Goal: Task Accomplishment & Management: Manage account settings

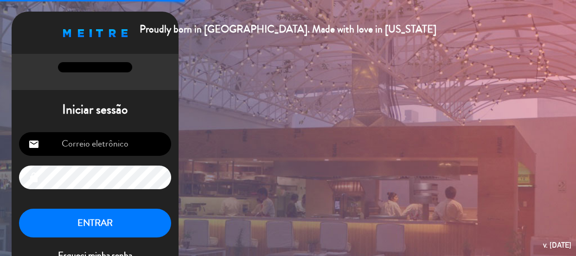
type input "[EMAIL_ADDRESS][DOMAIN_NAME]"
click at [81, 230] on button "ENTRAR" at bounding box center [95, 223] width 152 height 29
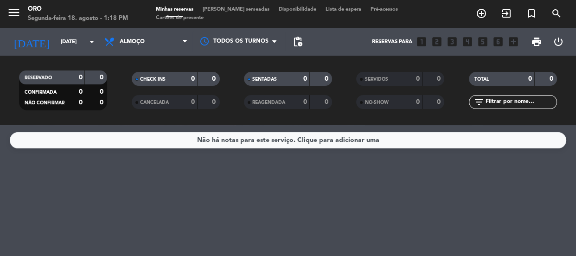
click at [24, 13] on span "menu" at bounding box center [17, 14] width 21 height 22
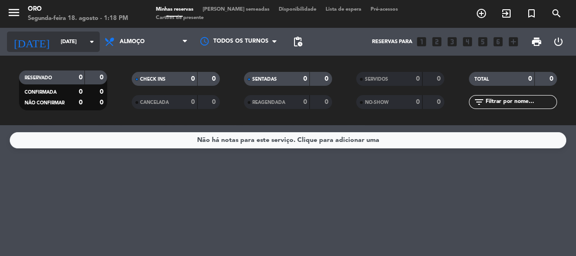
click at [82, 43] on input "[DATE]" at bounding box center [91, 41] width 71 height 15
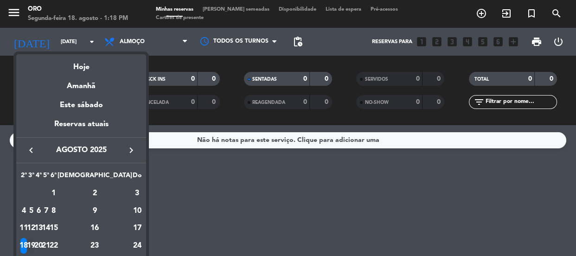
click at [35, 244] on div "19" at bounding box center [31, 246] width 7 height 16
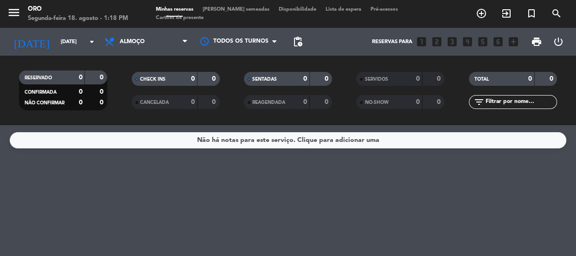
type input "[DATE]"
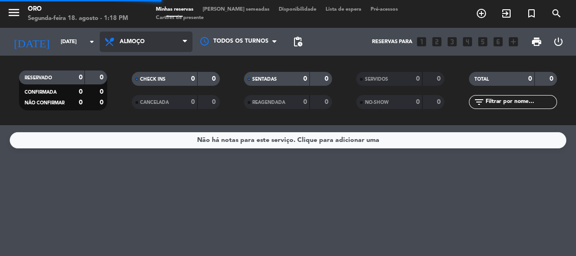
click at [125, 39] on span "Almoço" at bounding box center [132, 42] width 25 height 6
click at [158, 42] on span "Almoço" at bounding box center [146, 42] width 93 height 20
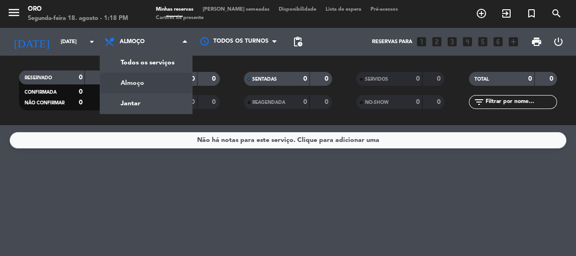
click at [148, 83] on div "menu Oro Segunda-feira 18. agosto - 1:18 PM Minhas reservas Mesas semeadas Disp…" at bounding box center [288, 62] width 576 height 125
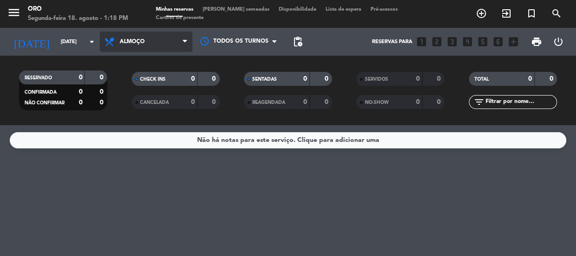
click at [146, 42] on span "Almoço" at bounding box center [146, 42] width 93 height 20
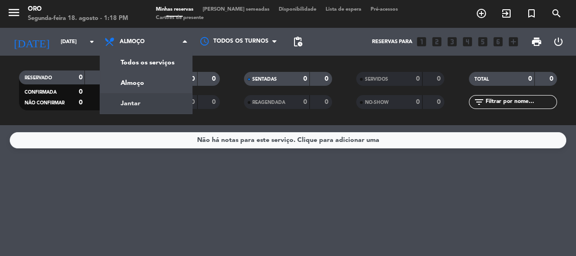
click at [152, 98] on div "menu Oro Segunda-feira 18. agosto - 1:18 PM Minhas reservas Mesas semeadas Disp…" at bounding box center [288, 62] width 576 height 125
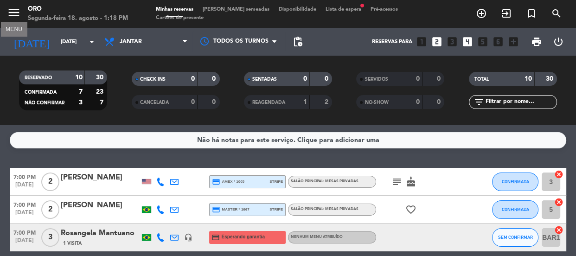
click at [9, 12] on icon "menu" at bounding box center [14, 13] width 14 height 14
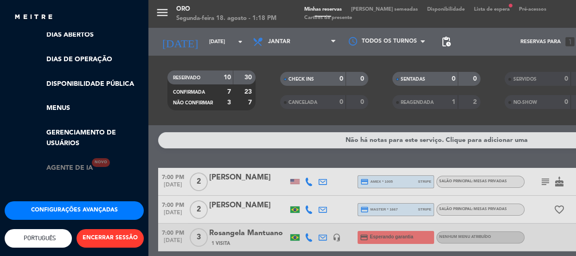
scroll to position [232, 0]
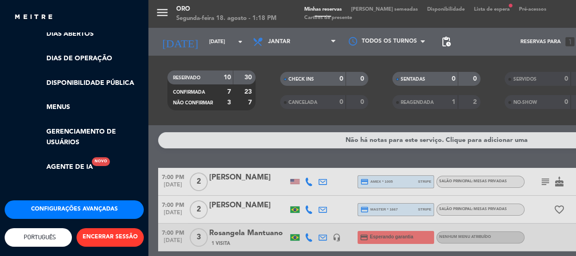
click at [84, 206] on button "Configurações avançadas" at bounding box center [74, 209] width 139 height 19
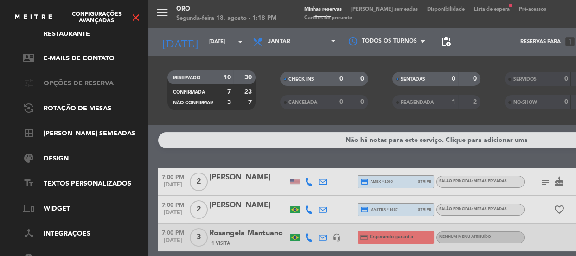
scroll to position [0, 0]
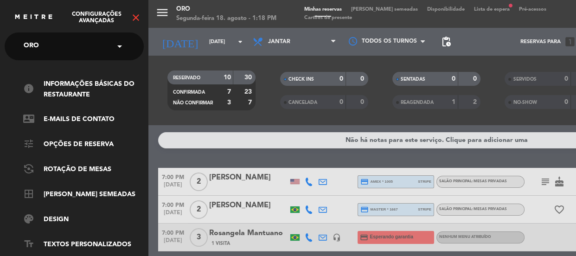
click at [133, 18] on icon "close" at bounding box center [135, 17] width 11 height 11
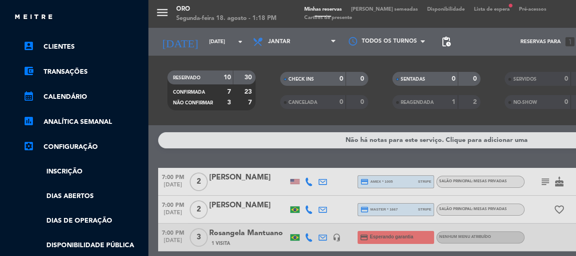
scroll to position [20, 0]
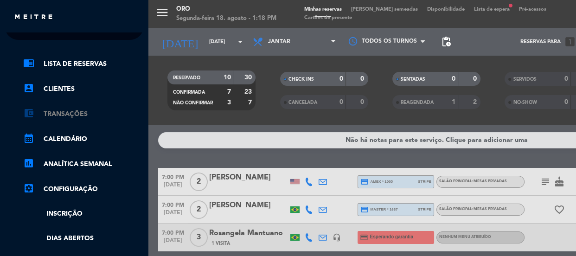
click at [64, 113] on link "account_balance_wallet Transações" at bounding box center [83, 114] width 121 height 11
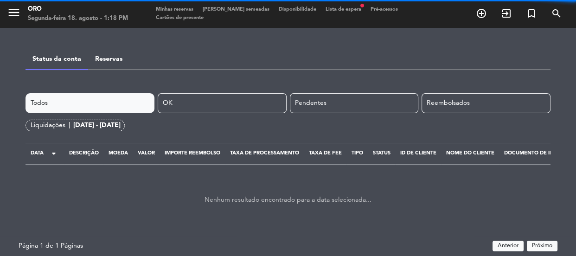
click at [101, 62] on link "Reservas" at bounding box center [108, 59] width 27 height 6
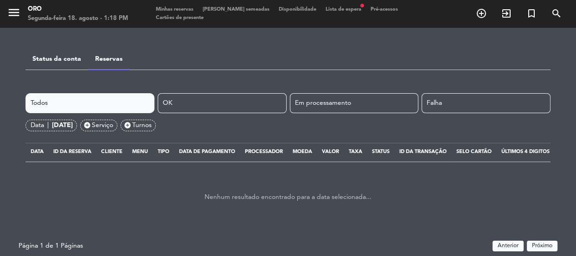
click at [23, 11] on span "menu" at bounding box center [17, 14] width 21 height 22
click at [14, 9] on icon "menu" at bounding box center [14, 13] width 14 height 14
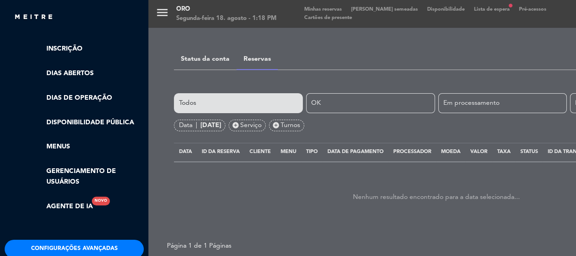
scroll to position [189, 0]
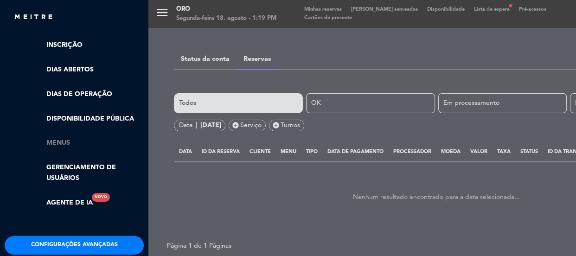
click at [66, 139] on link "Menus" at bounding box center [83, 143] width 121 height 11
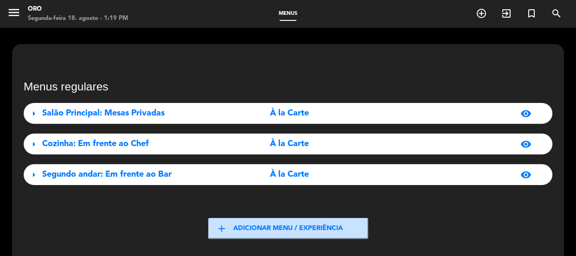
click at [24, 13] on span "menu" at bounding box center [17, 14] width 21 height 22
click at [13, 12] on icon "menu" at bounding box center [14, 13] width 14 height 14
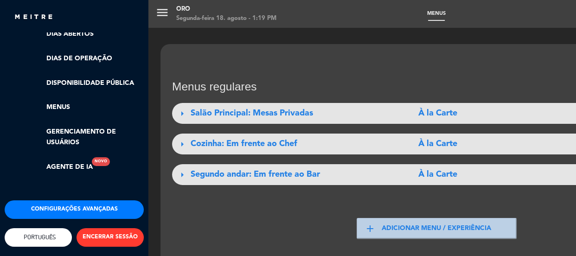
scroll to position [232, 0]
click at [67, 205] on button "Configurações avançadas" at bounding box center [74, 209] width 139 height 19
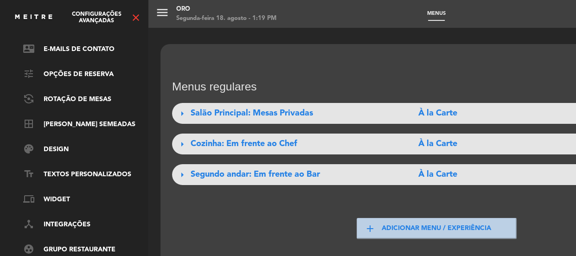
scroll to position [0, 0]
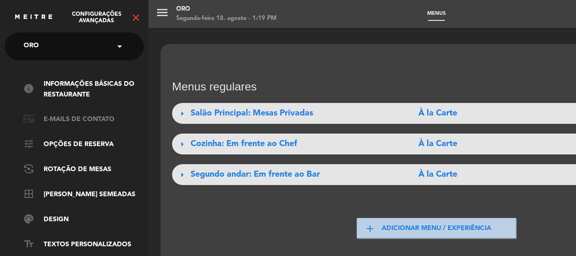
click at [106, 120] on link "contact_mail E-mails de Contato" at bounding box center [83, 119] width 121 height 11
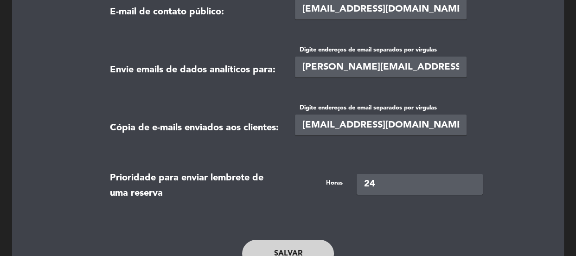
scroll to position [120, 0]
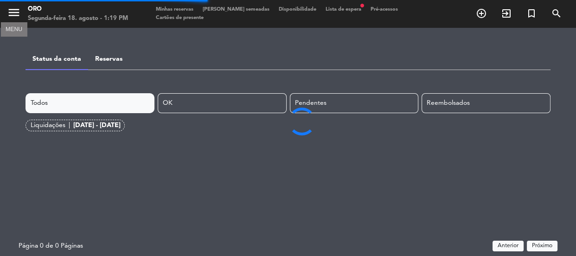
click at [9, 9] on icon "menu" at bounding box center [14, 13] width 14 height 14
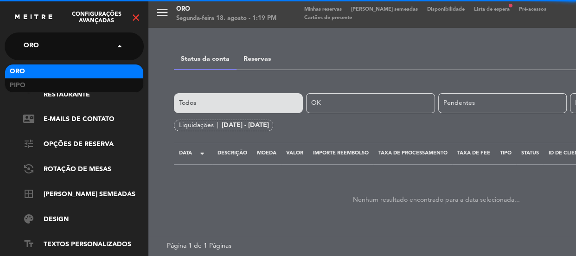
drag, startPoint x: 110, startPoint y: 37, endPoint x: 111, endPoint y: 45, distance: 8.0
click at [110, 39] on input "text" at bounding box center [75, 47] width 113 height 20
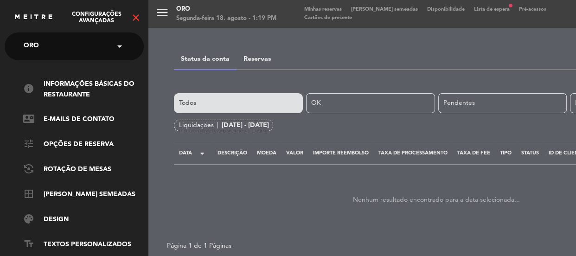
click at [114, 49] on span at bounding box center [122, 46] width 16 height 19
click at [133, 14] on icon "close" at bounding box center [135, 17] width 11 height 11
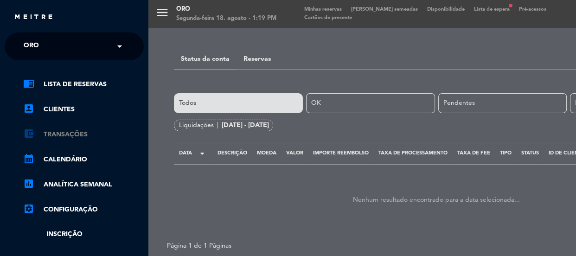
click at [71, 138] on link "account_balance_wallet Transações" at bounding box center [83, 134] width 121 height 11
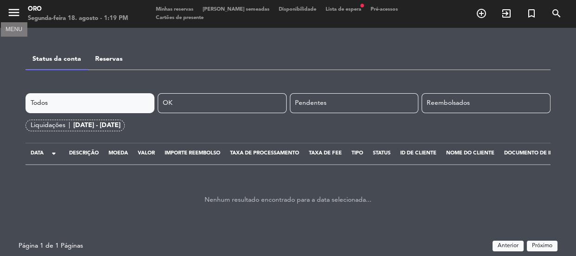
click at [13, 13] on icon "menu" at bounding box center [14, 13] width 14 height 14
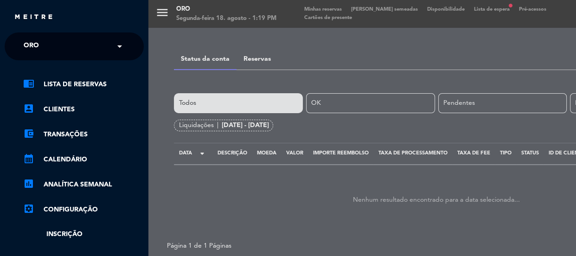
click at [199, 33] on div "menu Oro Segunda-feira 18. agosto - 1:19 PM Minhas reservas Mesas semeadas Disp…" at bounding box center [436, 128] width 576 height 256
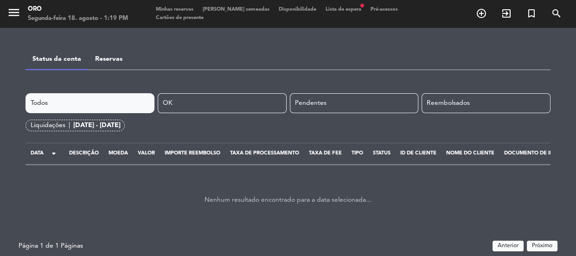
click at [42, 9] on div "Oro" at bounding box center [78, 9] width 100 height 9
click at [182, 4] on div "menu Oro Segunda-feira 18. agosto - 1:19 PM Minhas reservas Mesas semeadas Disp…" at bounding box center [288, 14] width 576 height 28
click at [184, 9] on span "Minhas reservas" at bounding box center [174, 9] width 47 height 5
